Goal: Obtain resource: Download file/media

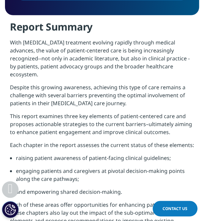
scroll to position [464, 0]
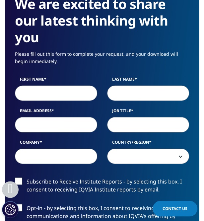
scroll to position [426, 0]
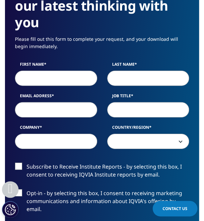
click at [42, 78] on input "First Name" at bounding box center [56, 78] width 82 height 15
type input "[PERSON_NAME]"
type input "[EMAIL_ADDRESS][DOMAIN_NAME]"
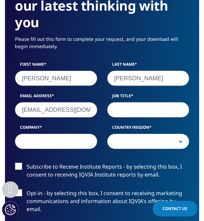
select select "[GEOGRAPHIC_DATA]"
click at [129, 109] on input "Job Title" at bounding box center [148, 109] width 82 height 15
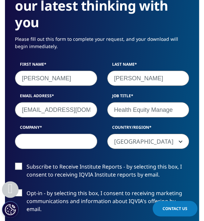
type input "Health Equity Manage"
click at [61, 144] on input "Company" at bounding box center [56, 141] width 82 height 15
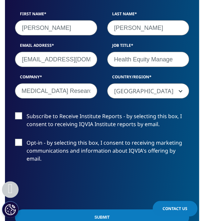
scroll to position [492, 0]
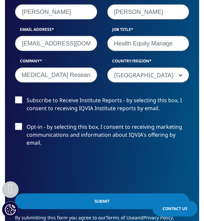
type input "[MEDICAL_DATA] Research"
click at [19, 98] on label "Subscribe to Receive Institute Reports - by selecting this box, I consent to re…" at bounding box center [102, 106] width 174 height 20
click at [27, 96] on input "Subscribe to Receive Institute Reports - by selecting this box, I consent to re…" at bounding box center [27, 96] width 0 height 0
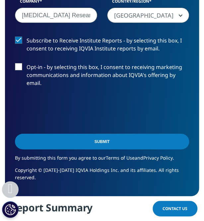
scroll to position [558, 0]
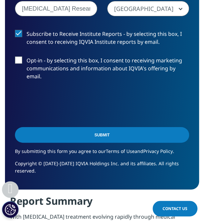
click at [113, 131] on input "Submit" at bounding box center [102, 135] width 174 height 16
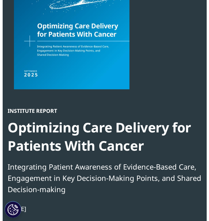
scroll to position [0, 0]
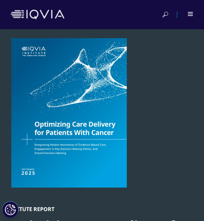
click at [193, 9] on div at bounding box center [102, 14] width 204 height 29
click at [191, 11] on div at bounding box center [102, 15] width 183 height 16
click at [190, 13] on div at bounding box center [191, 14] width 6 height 4
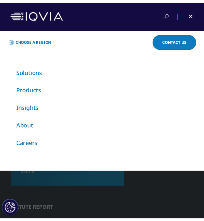
scroll to position [279, 199]
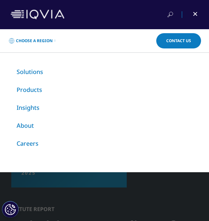
click at [193, 12] on div at bounding box center [190, 14] width 15 height 7
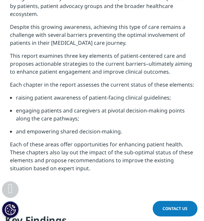
scroll to position [530, 0]
